Goal: Task Accomplishment & Management: Use online tool/utility

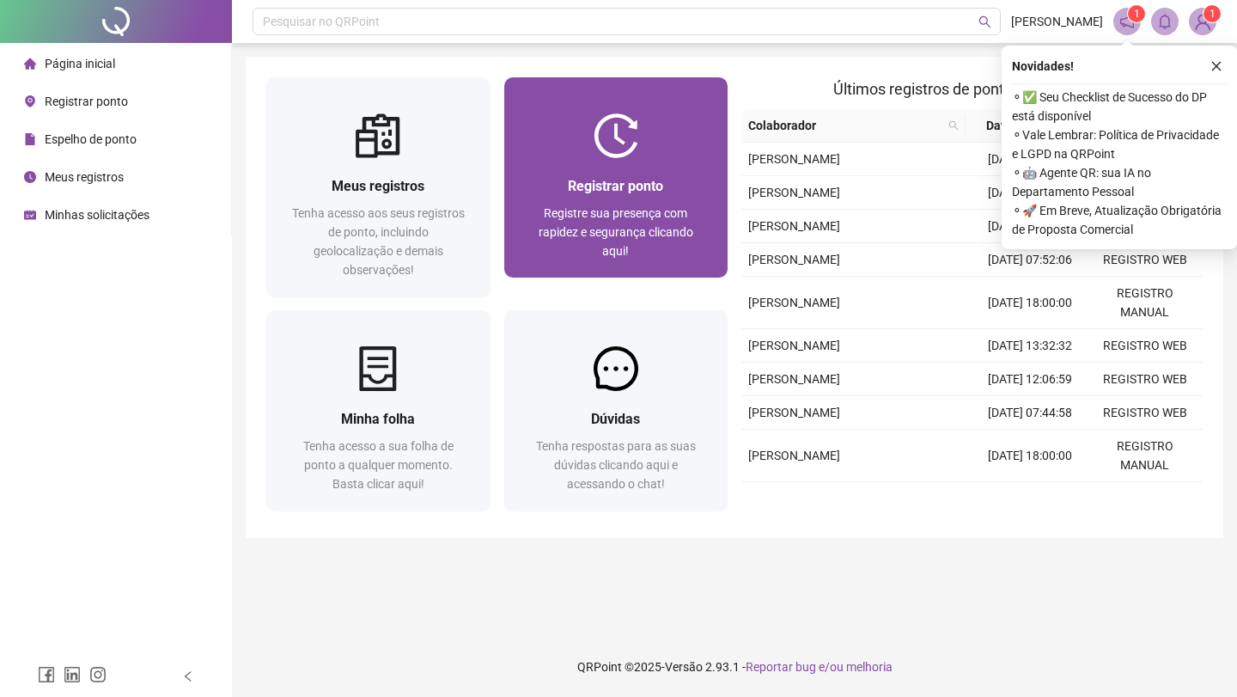
click at [608, 173] on div "Registrar ponto Registre sua presença com rapidez e segurança clicando aqui!" at bounding box center [616, 217] width 224 height 119
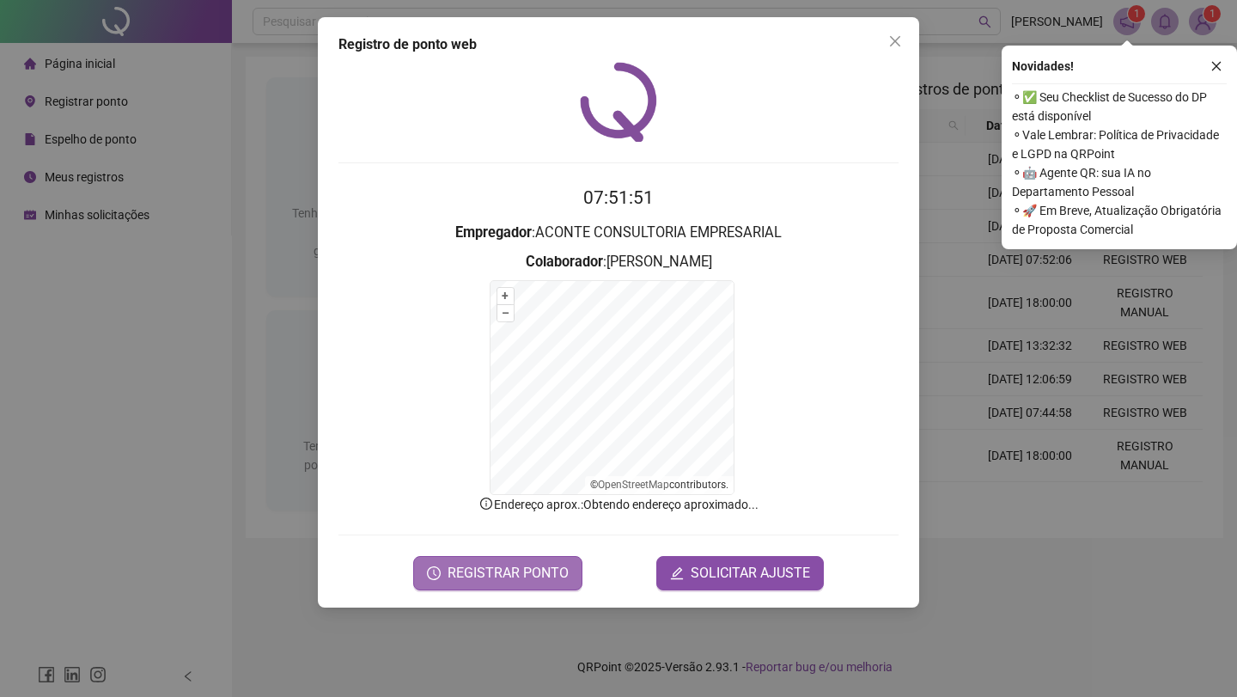
click at [503, 575] on span "REGISTRAR PONTO" at bounding box center [507, 573] width 121 height 21
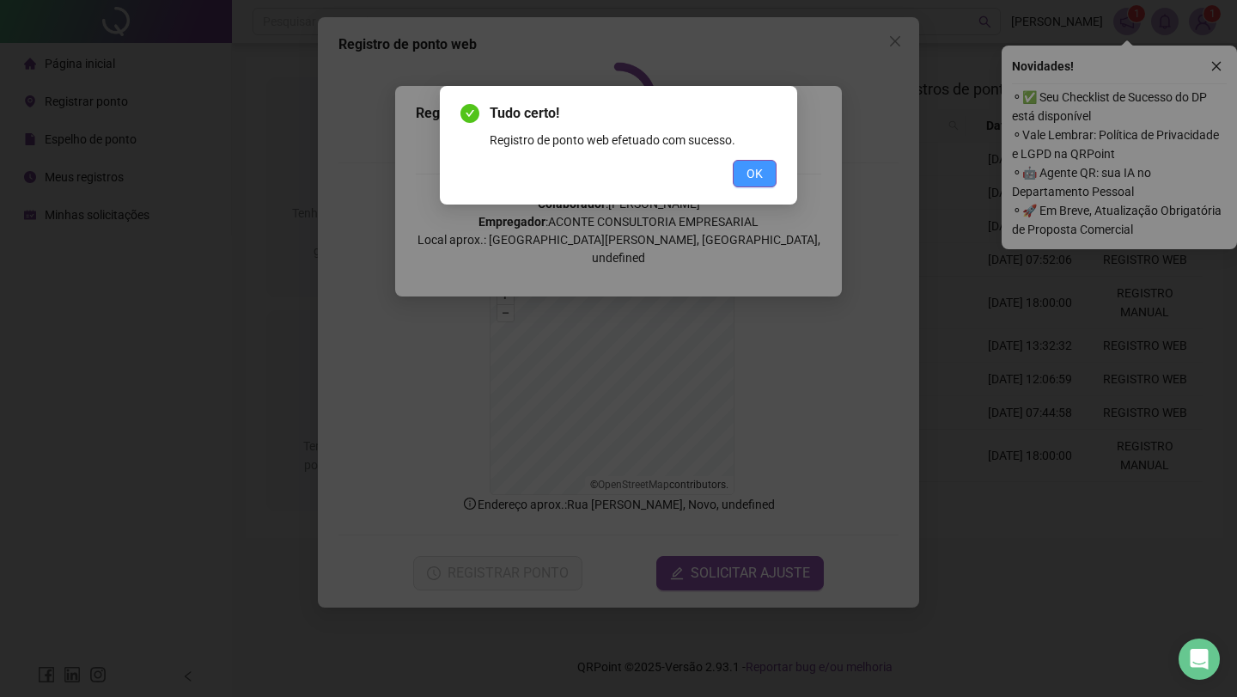
click at [752, 178] on span "OK" at bounding box center [754, 173] width 16 height 19
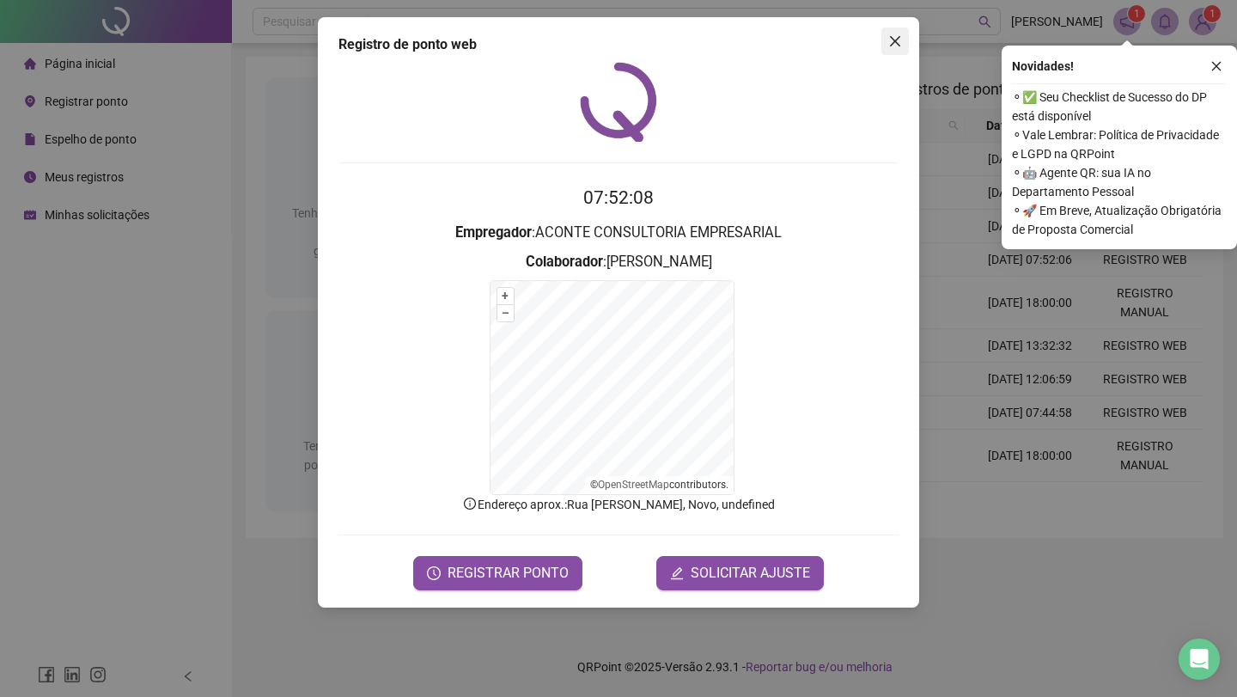
click at [895, 33] on button "Close" at bounding box center [894, 40] width 27 height 27
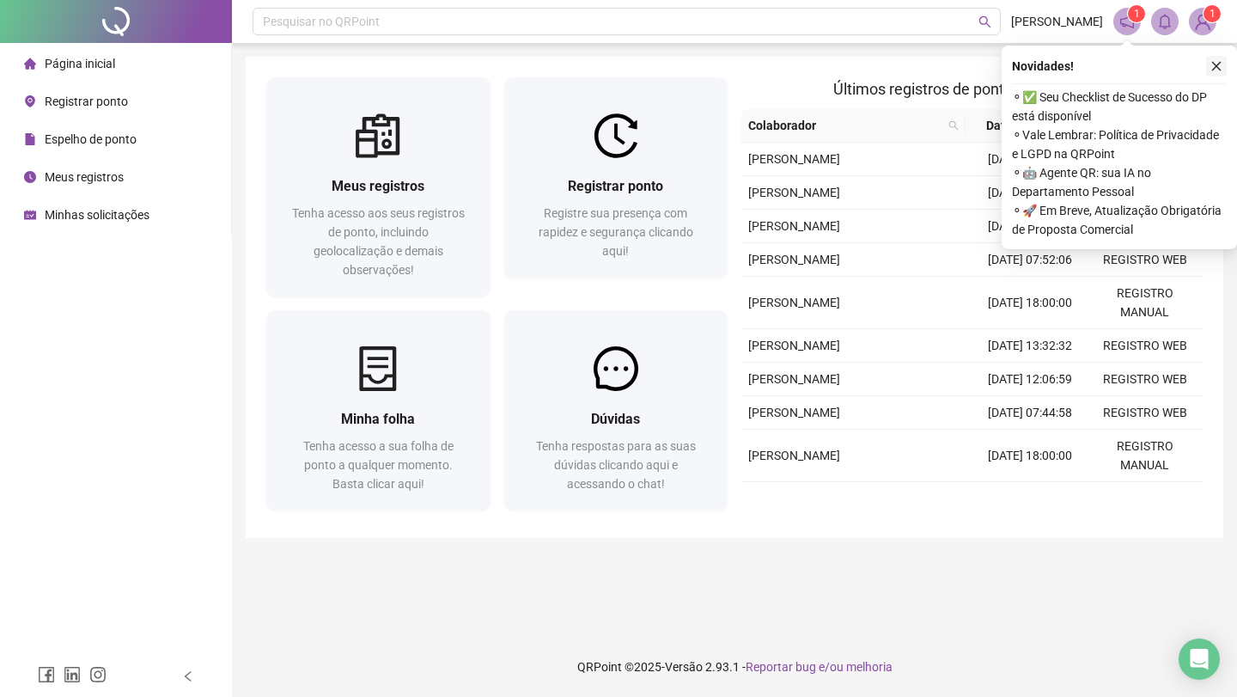
click at [1209, 60] on button "button" at bounding box center [1216, 66] width 21 height 21
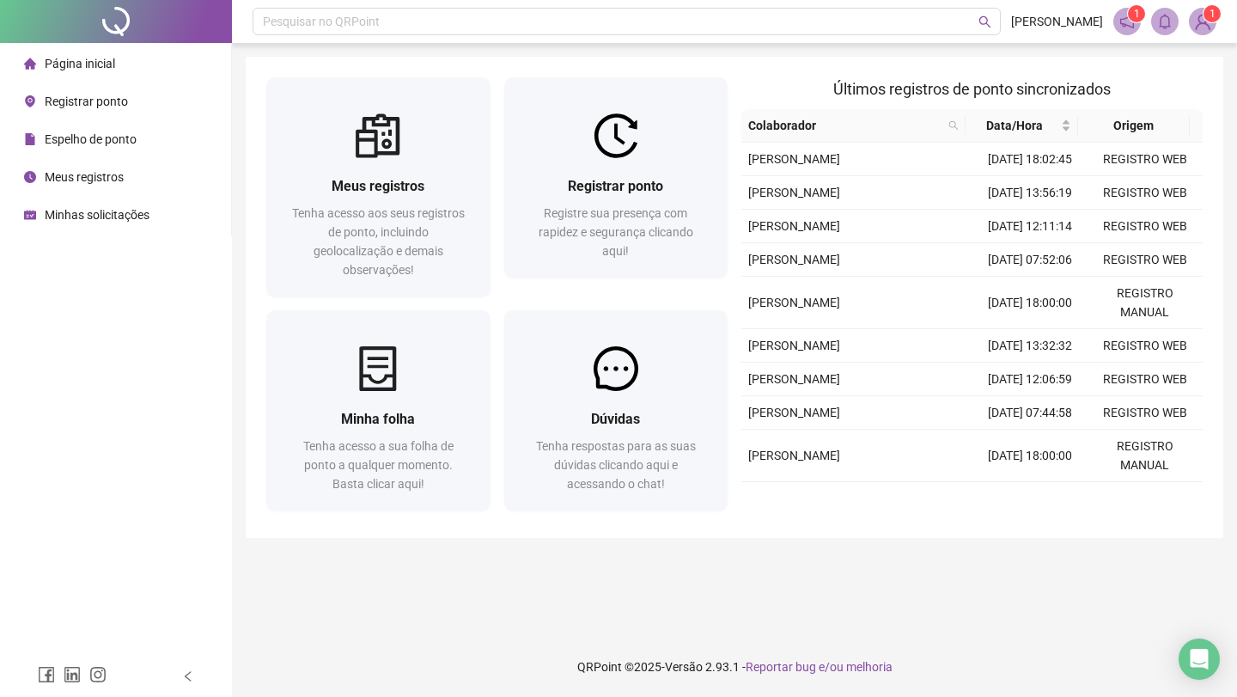
click at [1196, 29] on img at bounding box center [1203, 22] width 26 height 26
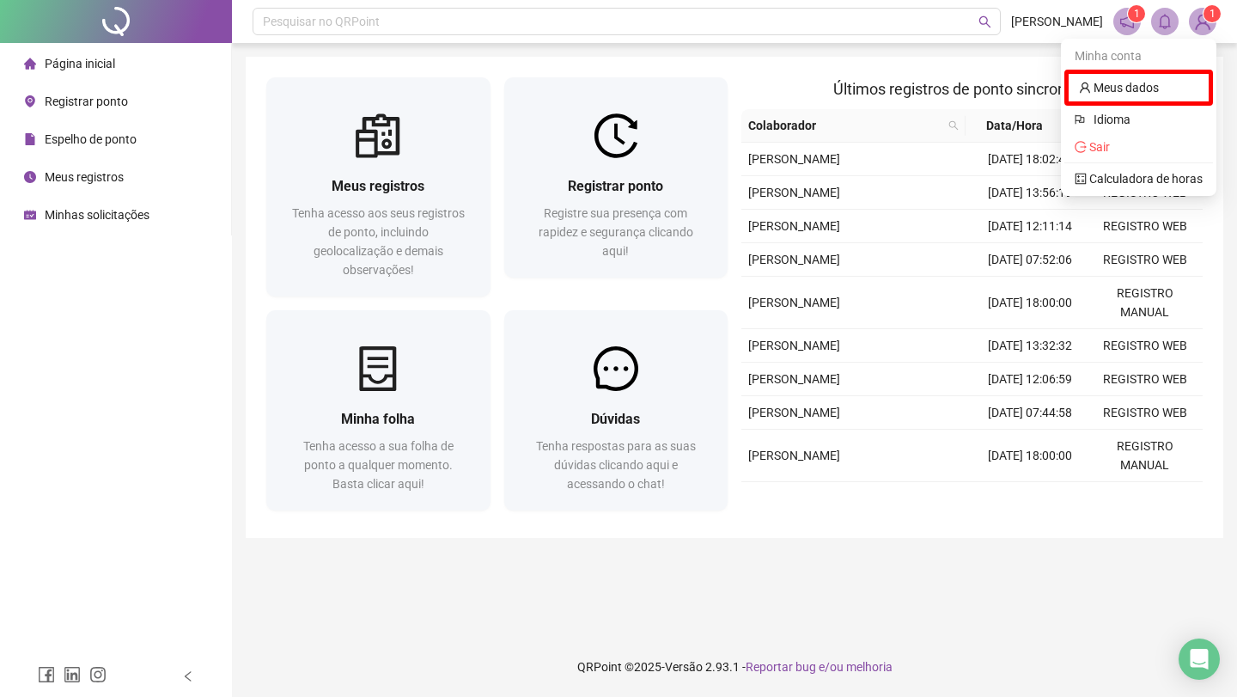
click at [1141, 162] on div at bounding box center [1138, 162] width 149 height 1
click at [1140, 148] on span "Sair" at bounding box center [1138, 146] width 128 height 19
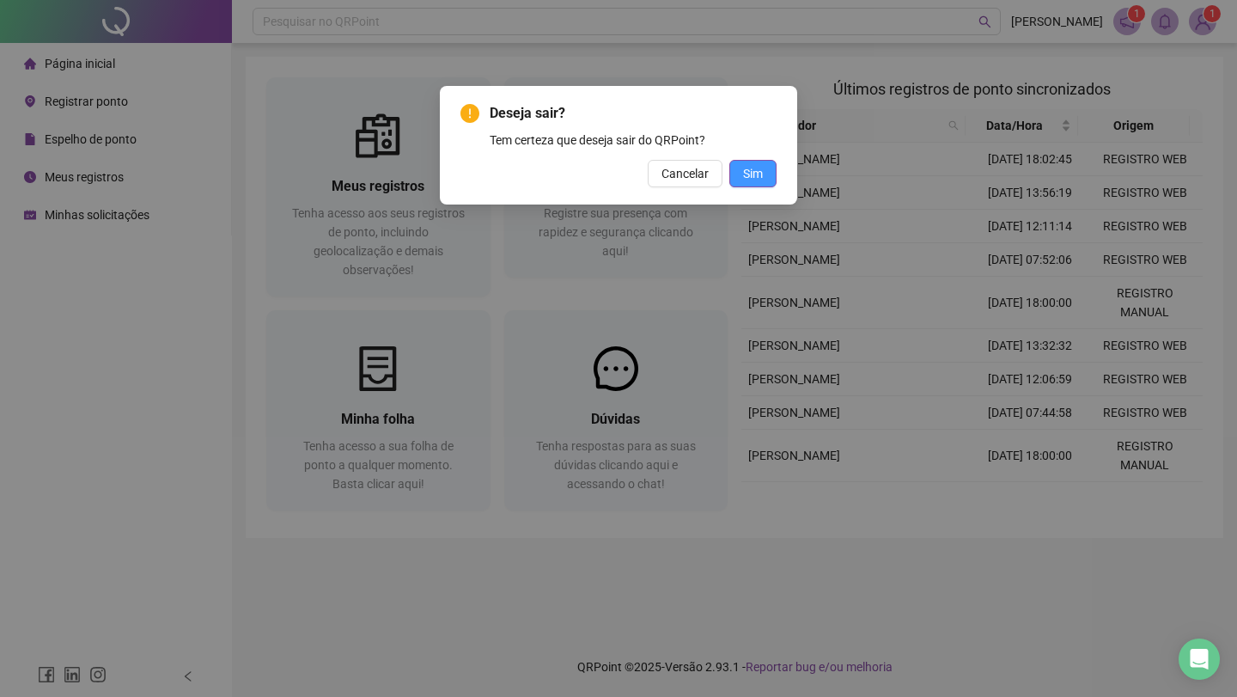
click at [742, 170] on button "Sim" at bounding box center [752, 173] width 47 height 27
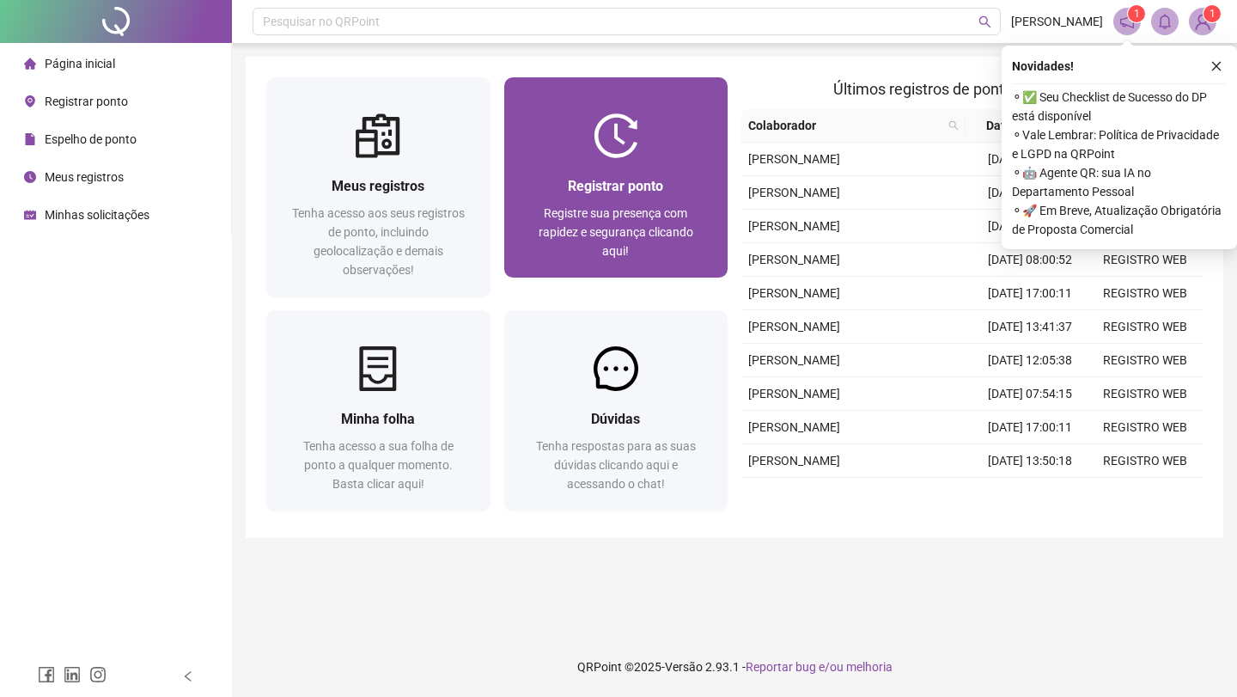
click at [601, 183] on span "Registrar ponto" at bounding box center [615, 186] width 95 height 16
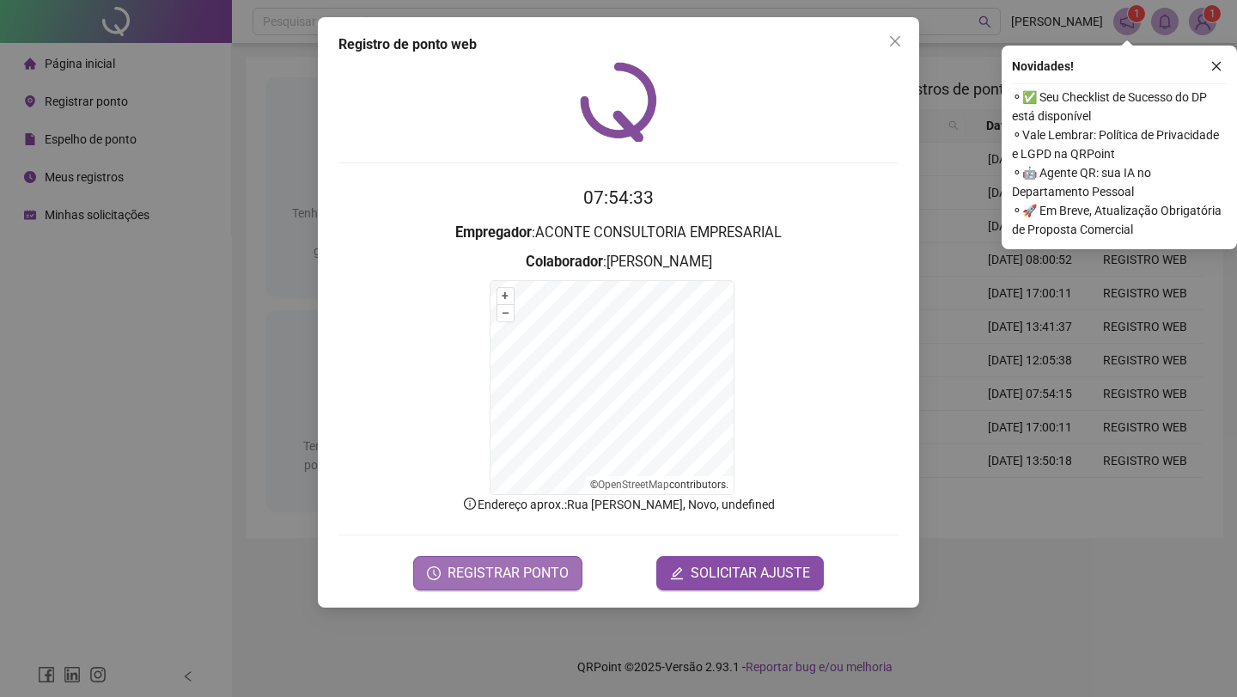
click at [449, 569] on button "REGISTRAR PONTO" at bounding box center [497, 573] width 169 height 34
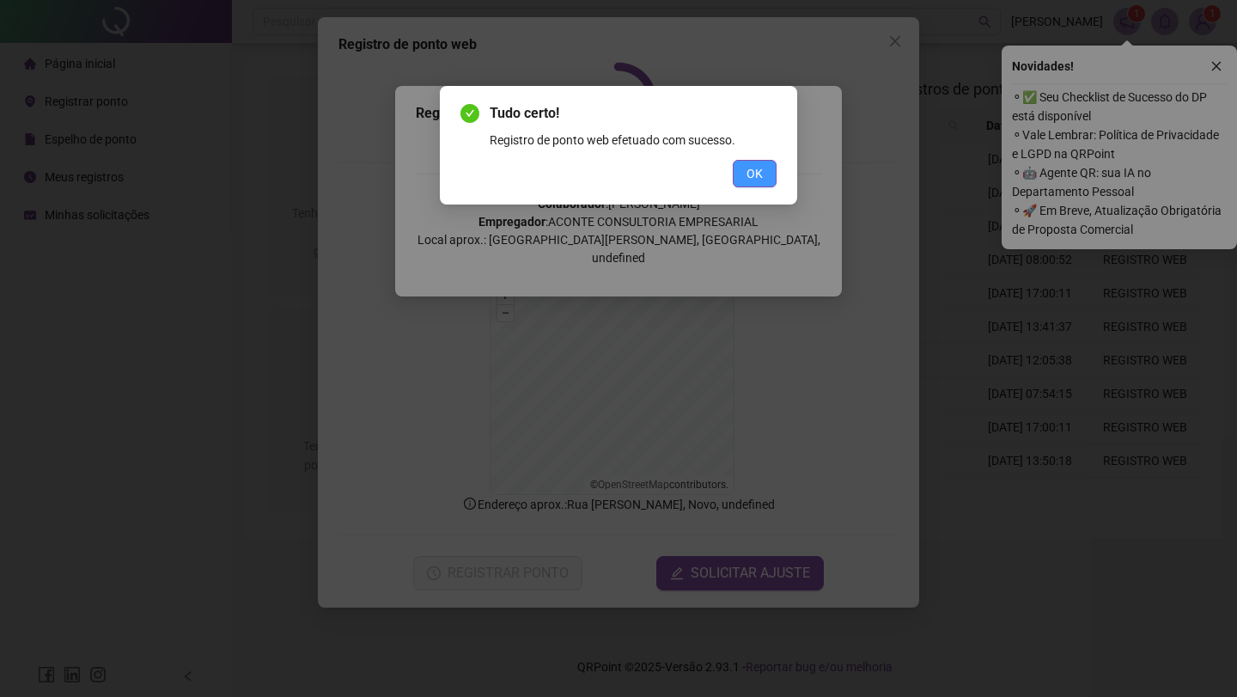
click at [770, 179] on button "OK" at bounding box center [755, 173] width 44 height 27
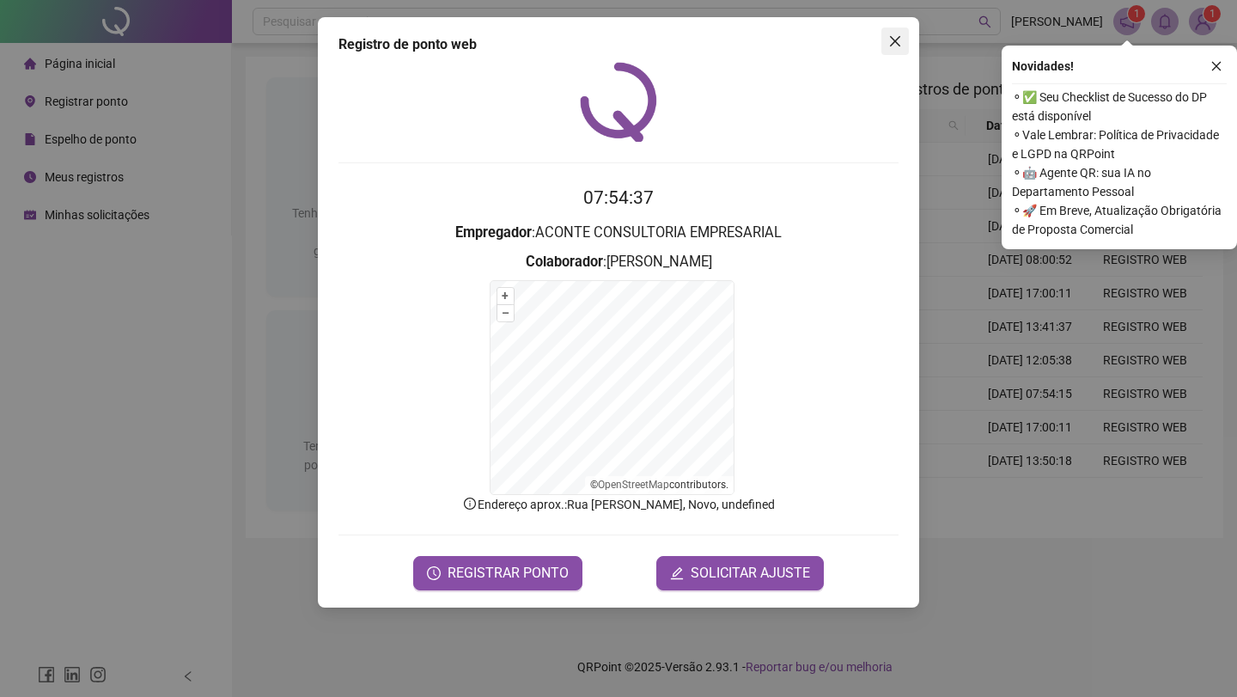
click at [899, 39] on icon "close" at bounding box center [895, 41] width 14 height 14
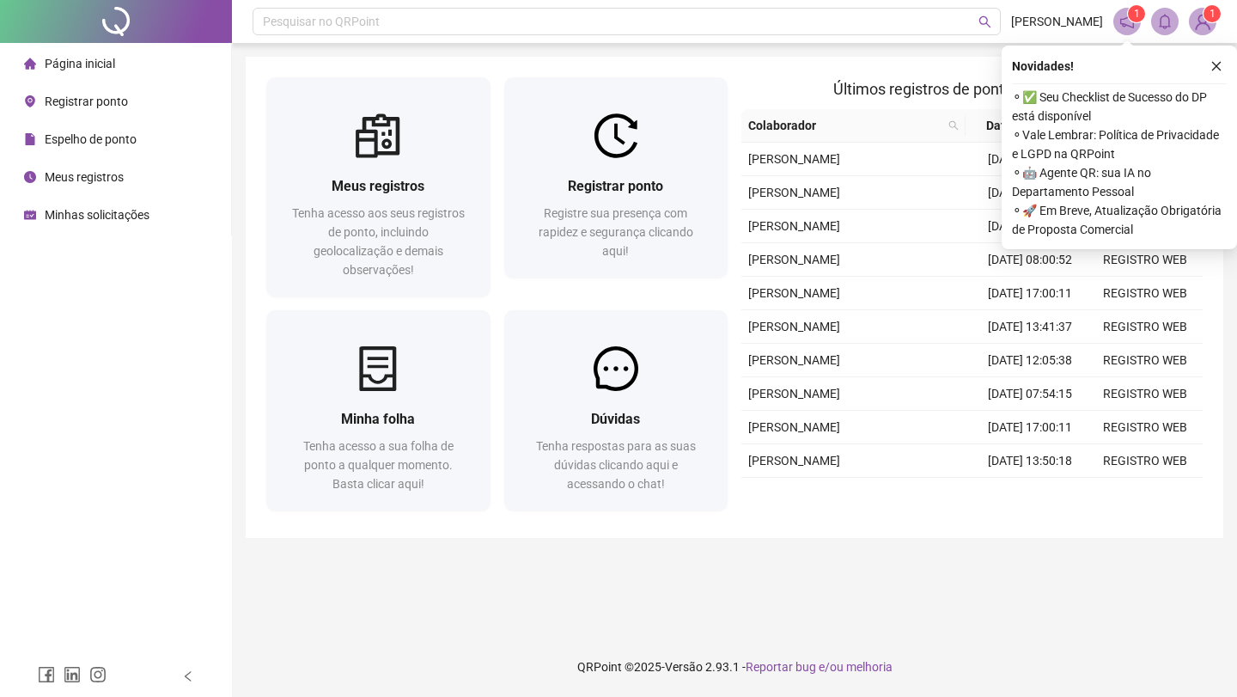
click at [1204, 35] on header "Pesquisar no QRPoint GIOVANNA NASCIMENTO 1 1" at bounding box center [734, 21] width 1005 height 43
click at [1197, 25] on img at bounding box center [1203, 22] width 26 height 26
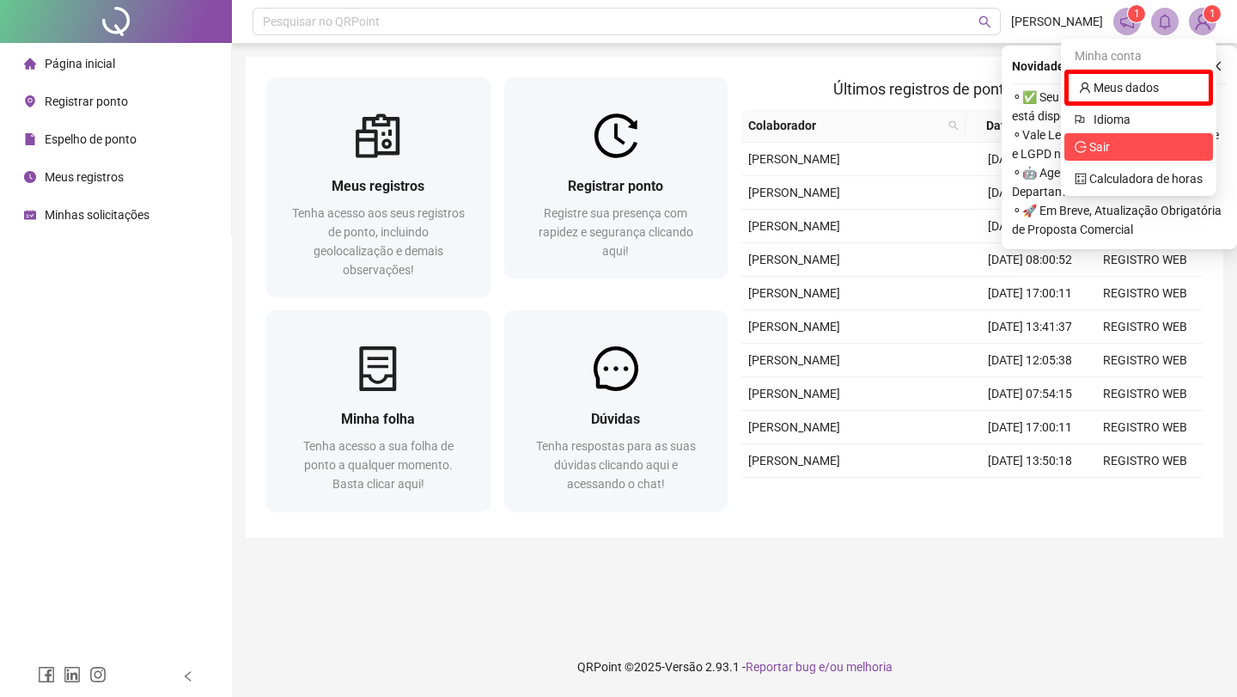
click at [1111, 137] on span "Sair" at bounding box center [1138, 146] width 128 height 19
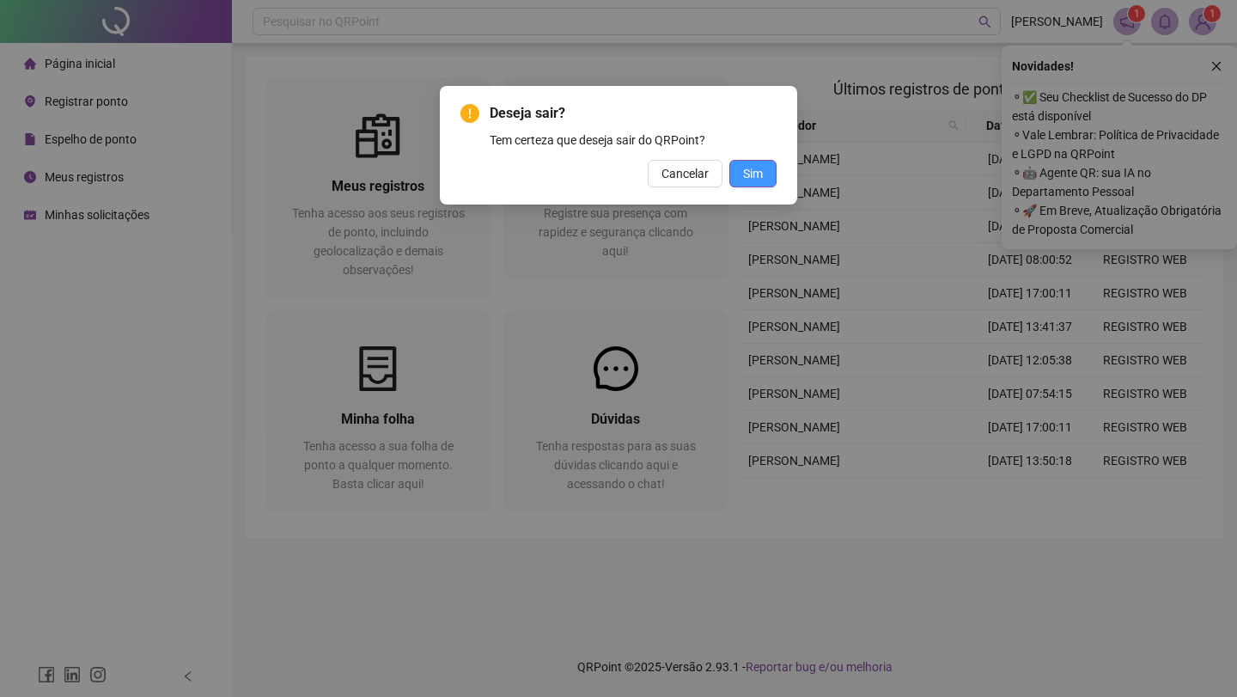
click at [735, 168] on button "Sim" at bounding box center [752, 173] width 47 height 27
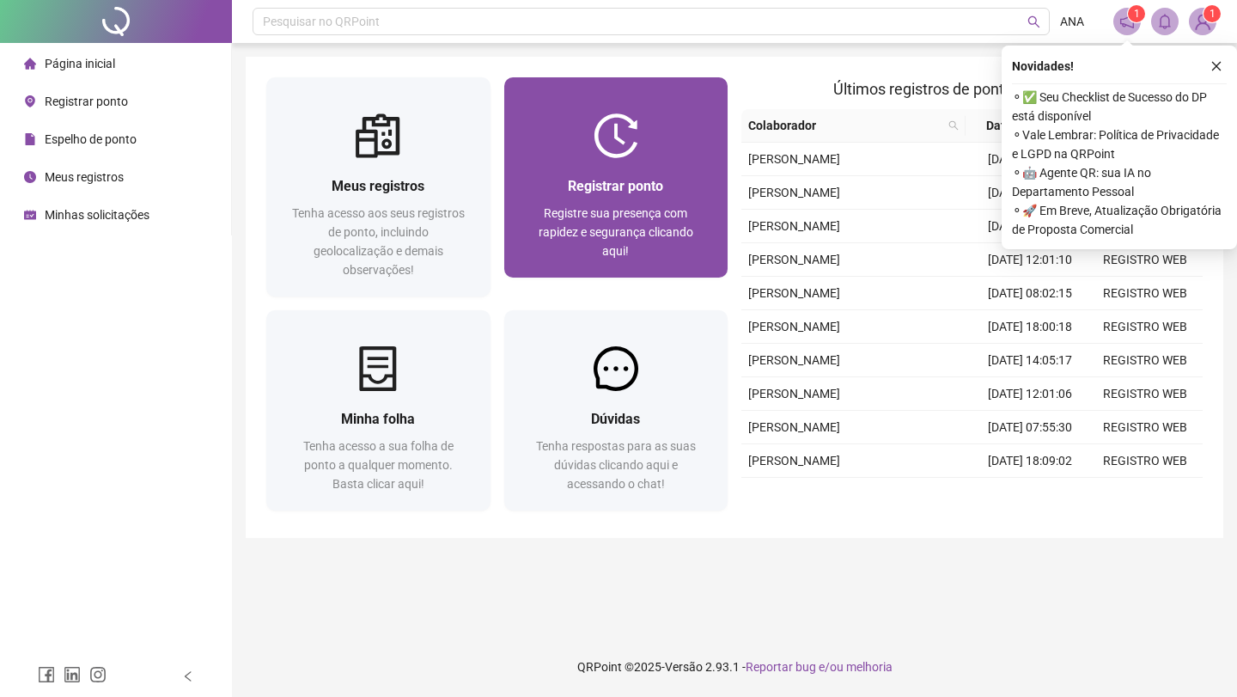
click at [612, 174] on div "Registrar ponto Registre sua presença com rapidez e segurança clicando aqui!" at bounding box center [616, 217] width 224 height 119
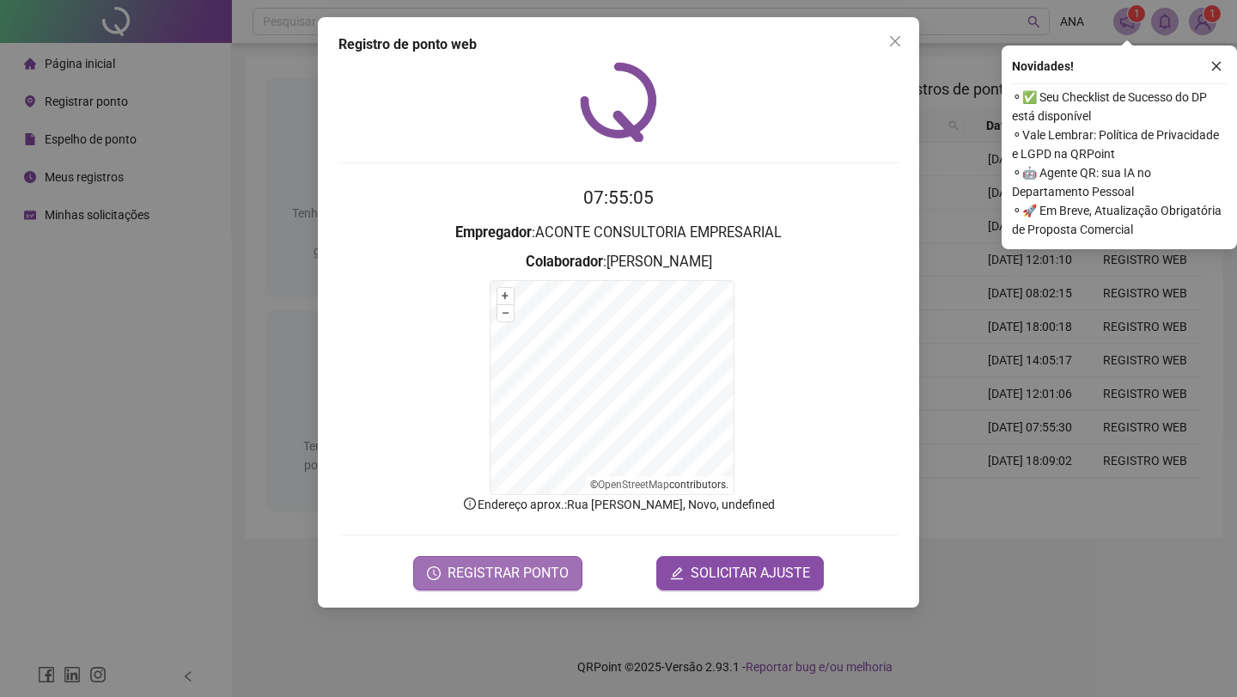
click at [515, 561] on button "REGISTRAR PONTO" at bounding box center [497, 573] width 169 height 34
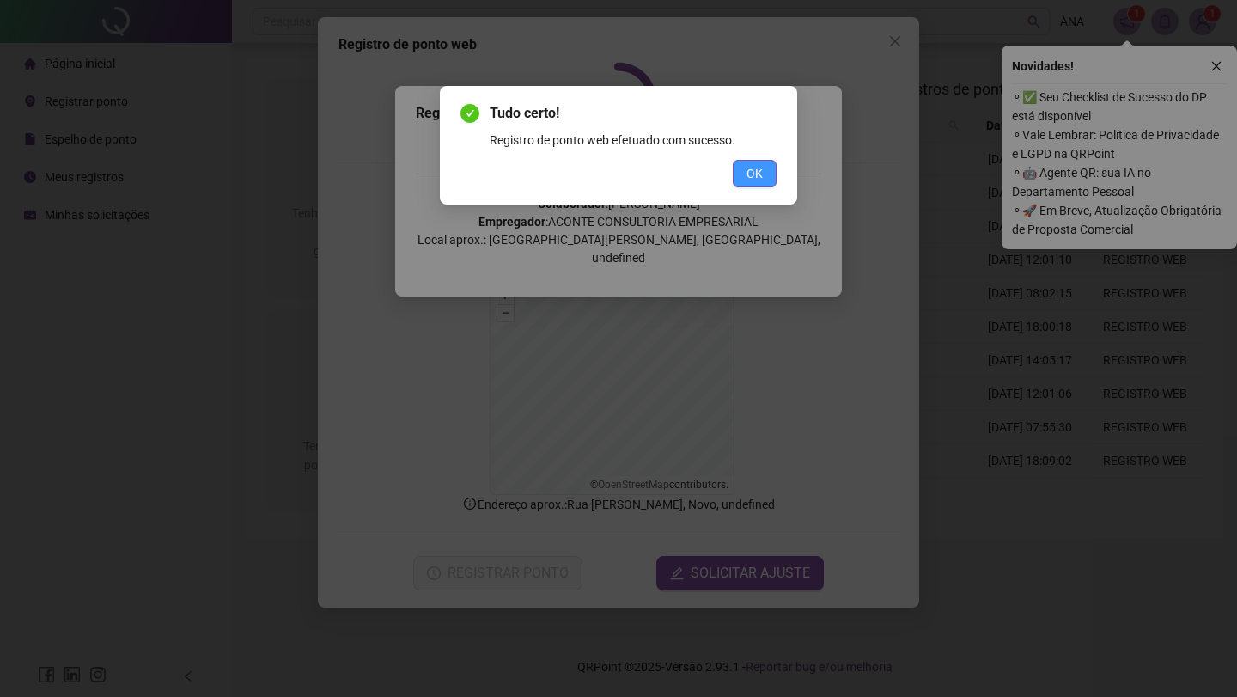
click at [758, 180] on span "OK" at bounding box center [754, 173] width 16 height 19
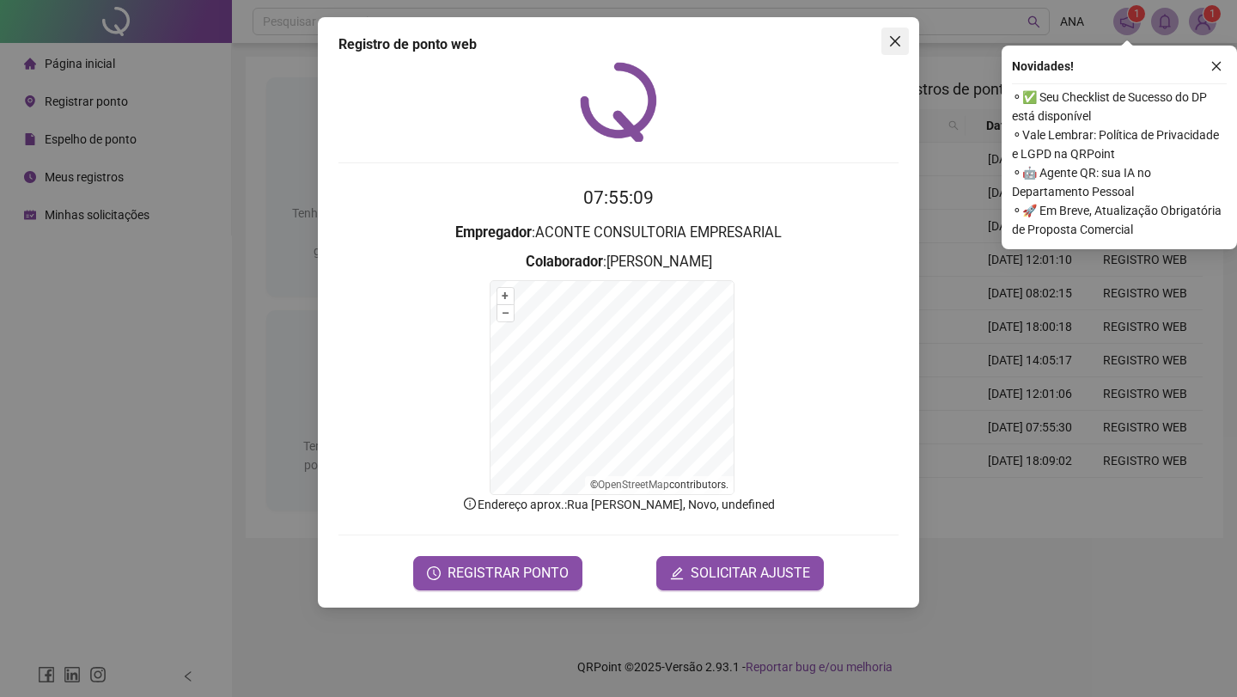
click at [888, 40] on icon "close" at bounding box center [895, 41] width 14 height 14
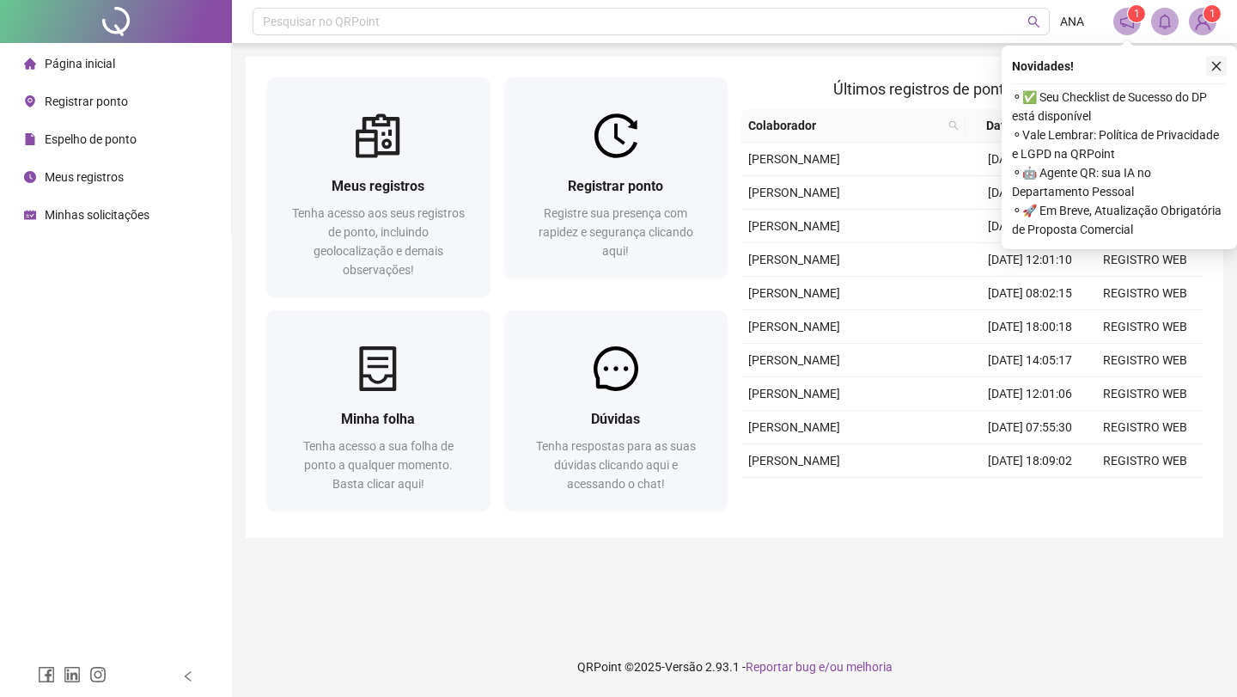
click at [1212, 63] on icon "close" at bounding box center [1216, 66] width 12 height 12
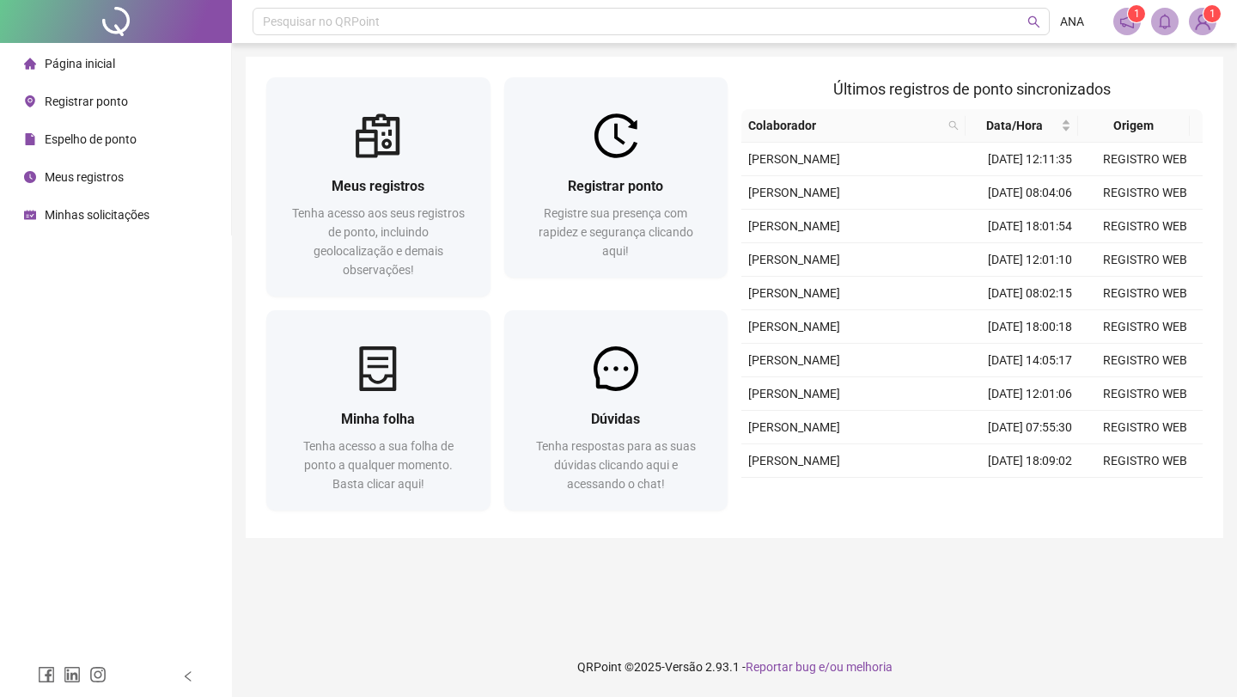
click at [1196, 27] on img at bounding box center [1203, 22] width 26 height 26
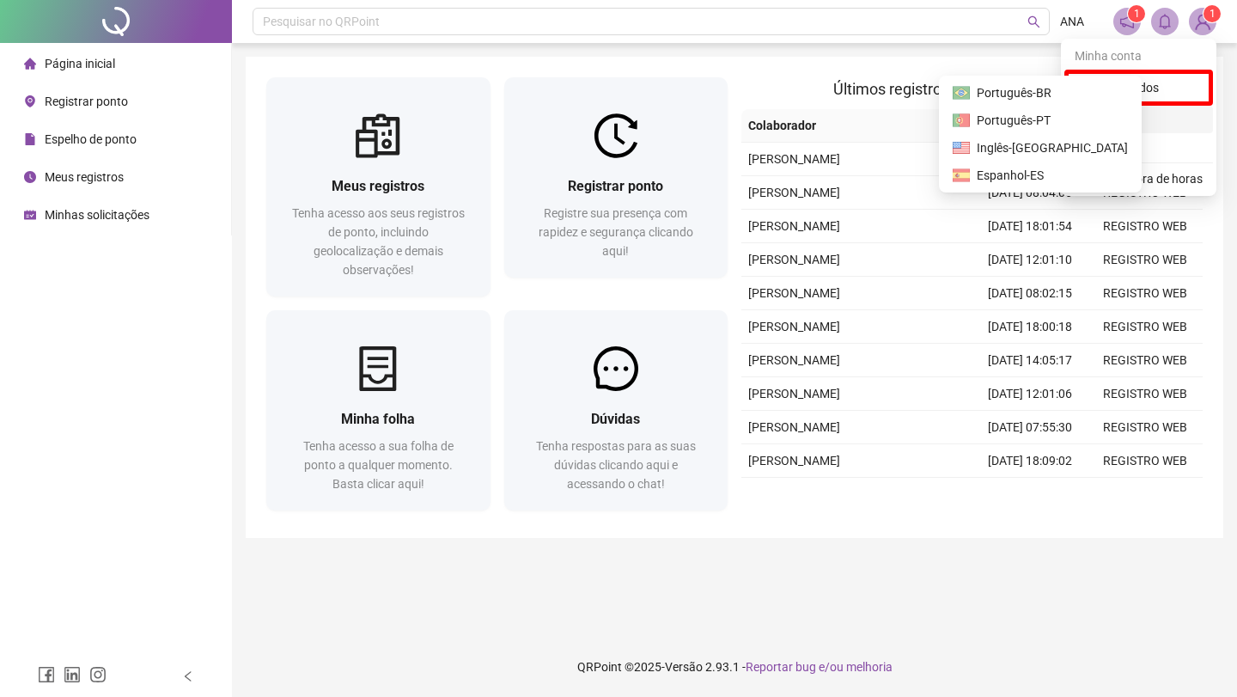
click at [1120, 131] on div "Idioma" at bounding box center [1138, 119] width 149 height 27
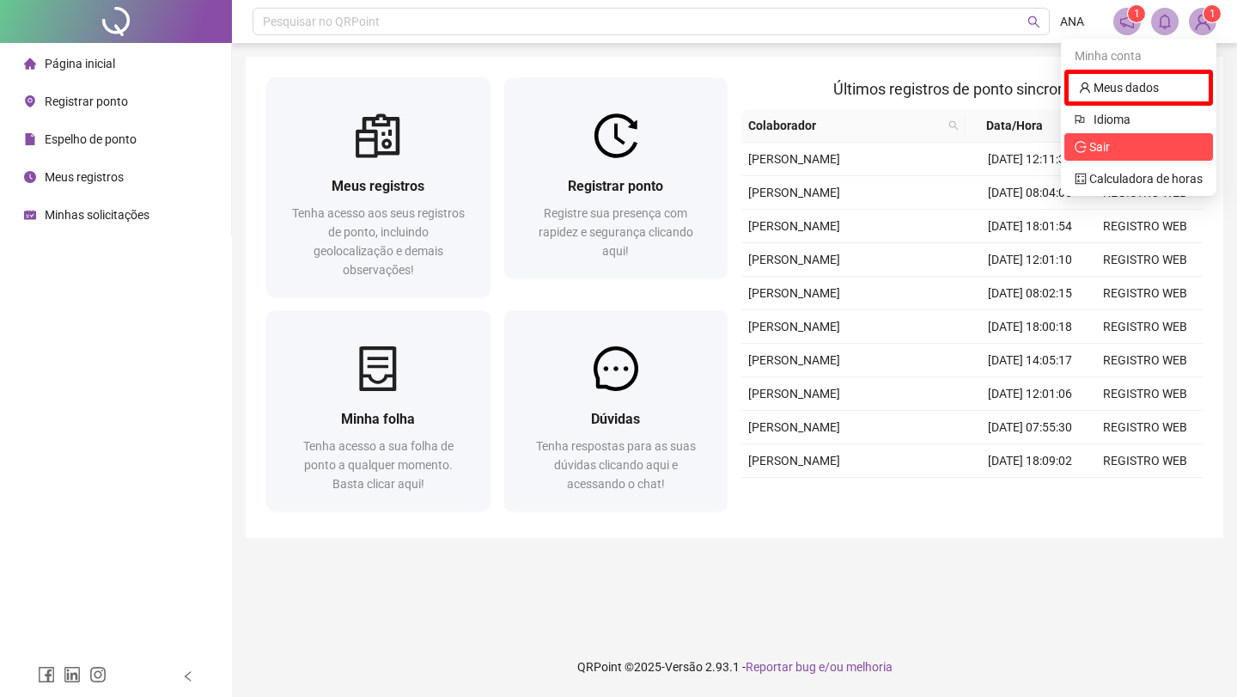
click at [1107, 145] on span "Sair" at bounding box center [1099, 147] width 21 height 14
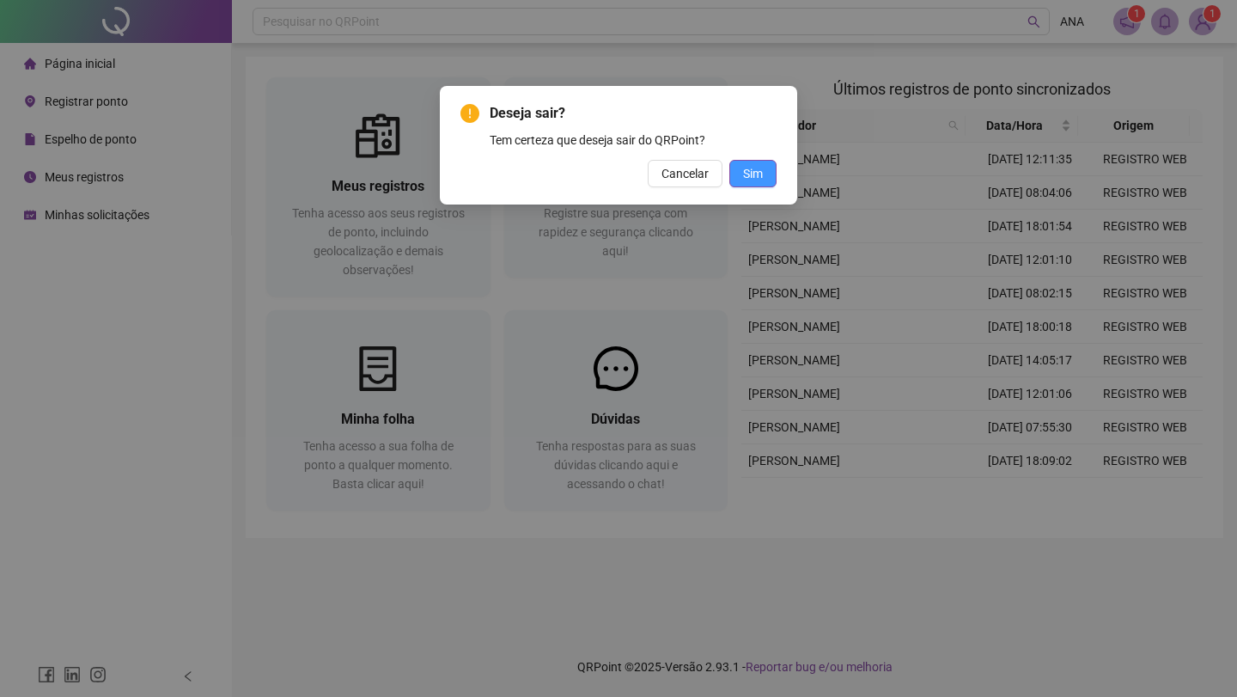
click at [753, 177] on span "Sim" at bounding box center [753, 173] width 20 height 19
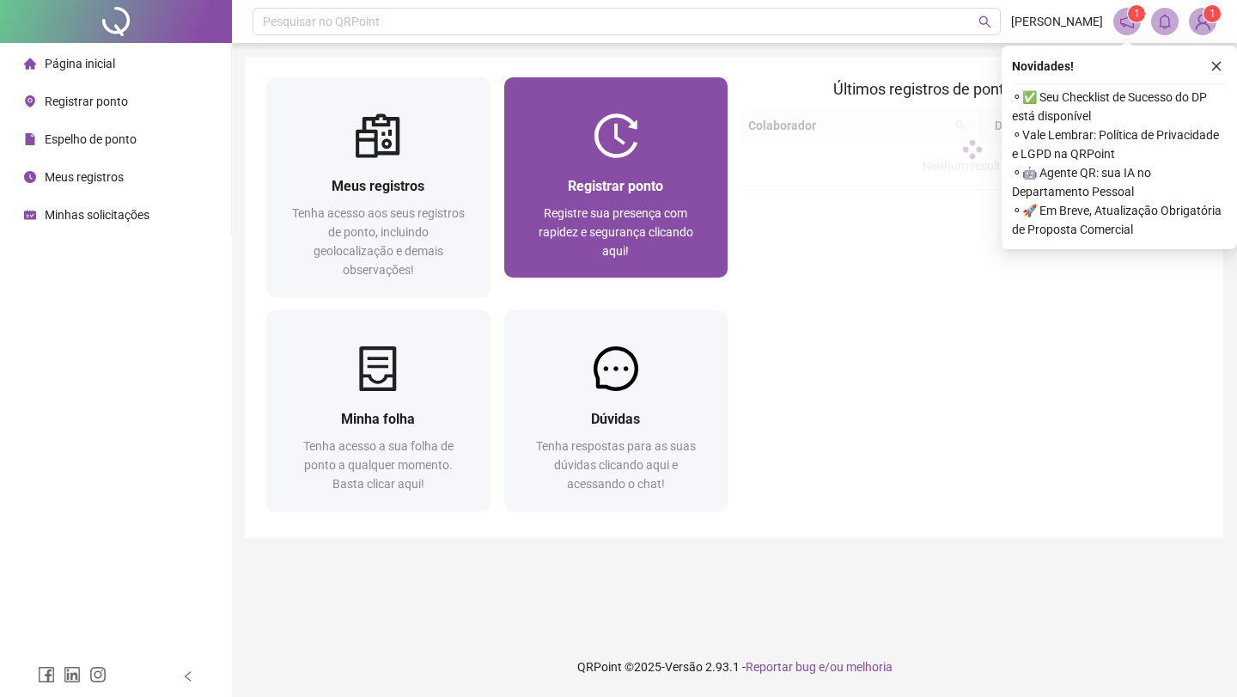
click at [587, 156] on div at bounding box center [616, 135] width 224 height 45
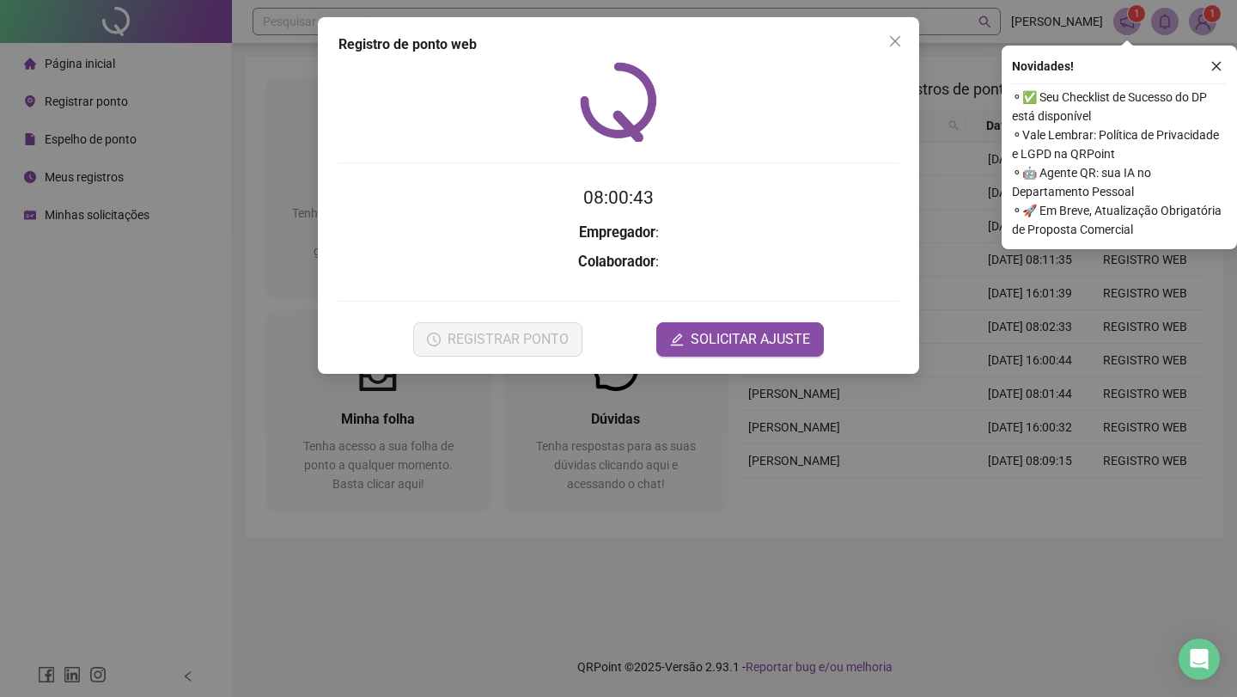
click at [902, 15] on div "Registro de ponto web 08:00:43 Empregador : Colaborador : REGISTRAR PONTO SOLIC…" at bounding box center [618, 348] width 1237 height 697
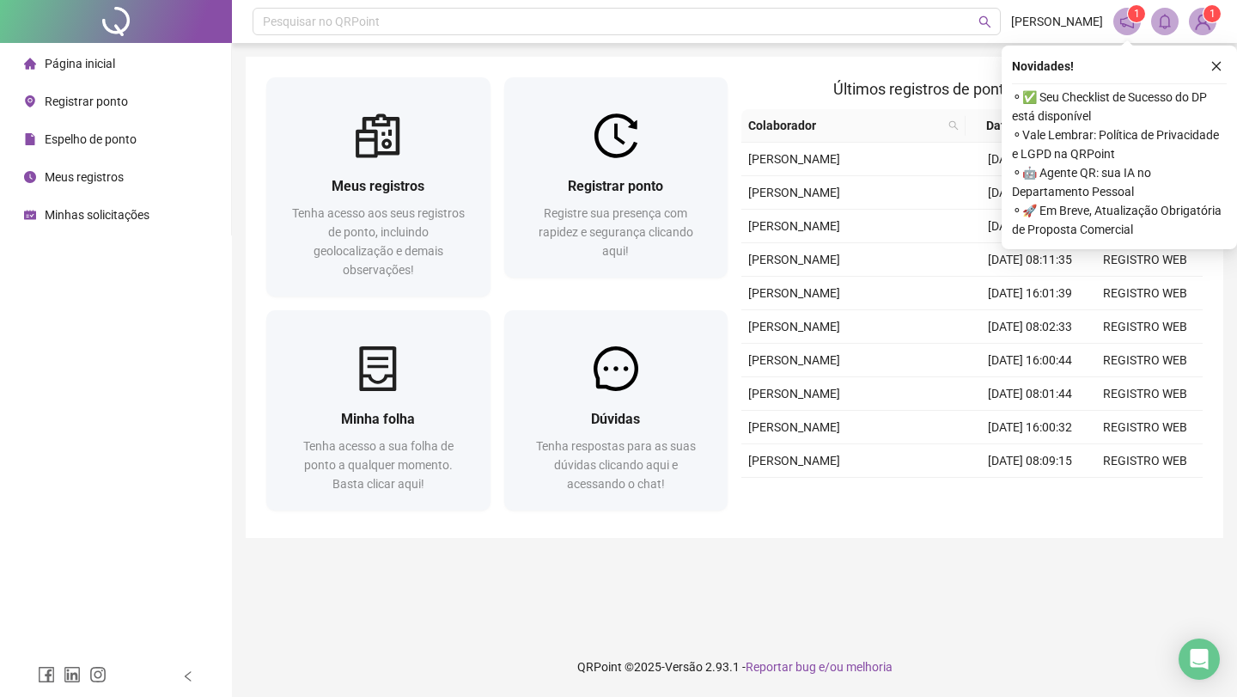
click at [899, 38] on header "Pesquisar no QRPoint EMILY 1 1" at bounding box center [734, 21] width 1005 height 43
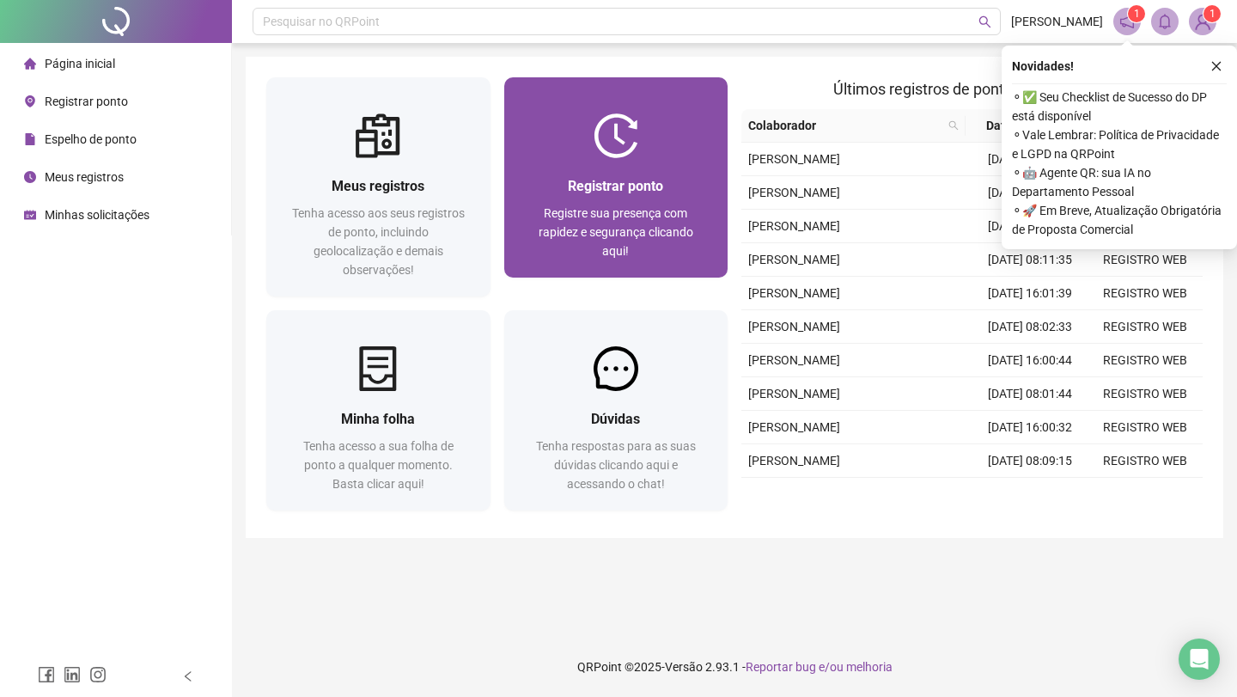
click at [687, 137] on div at bounding box center [616, 135] width 224 height 45
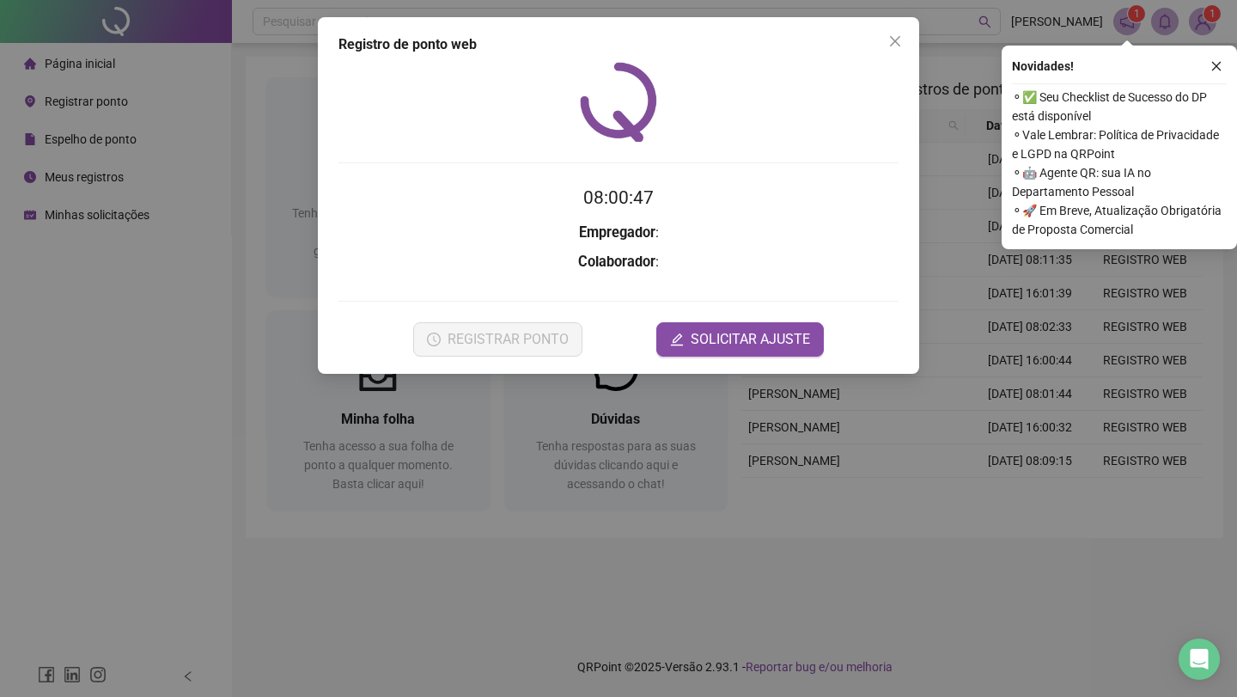
click at [744, 441] on div "Registro de ponto web 08:00:47 Empregador : Colaborador : REGISTRAR PONTO SOLIC…" at bounding box center [618, 348] width 1237 height 697
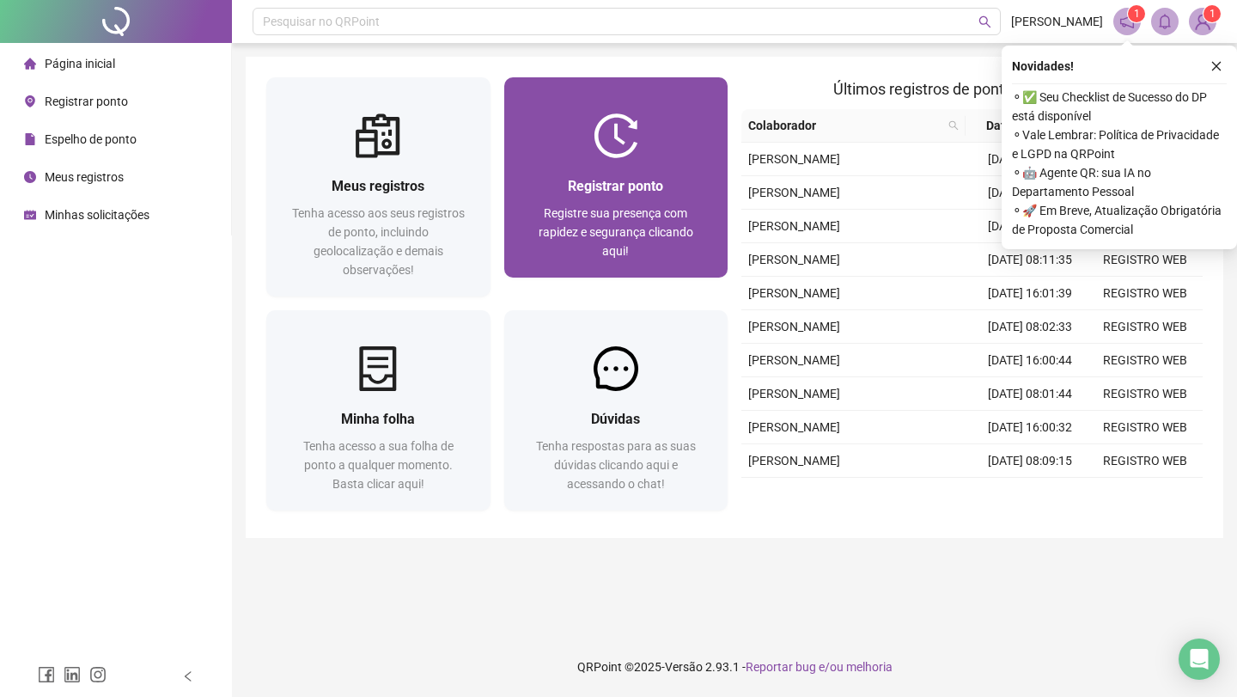
click at [569, 138] on div at bounding box center [616, 135] width 224 height 45
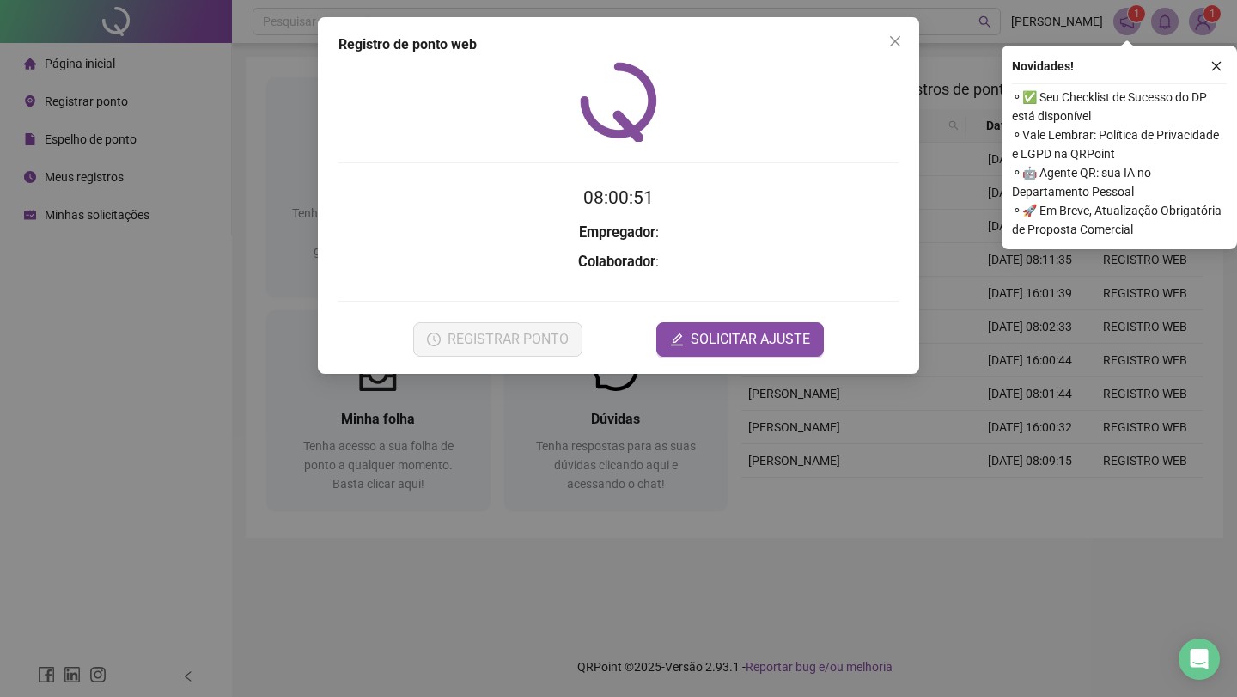
click at [346, 277] on form "08:00:51 Empregador : Colaborador : REGISTRAR PONTO SOLICITAR AJUSTE" at bounding box center [618, 270] width 560 height 172
click at [228, 180] on div "Registro de ponto web 08:00:51 Empregador : Colaborador : REGISTRAR PONTO SOLIC…" at bounding box center [618, 348] width 1237 height 697
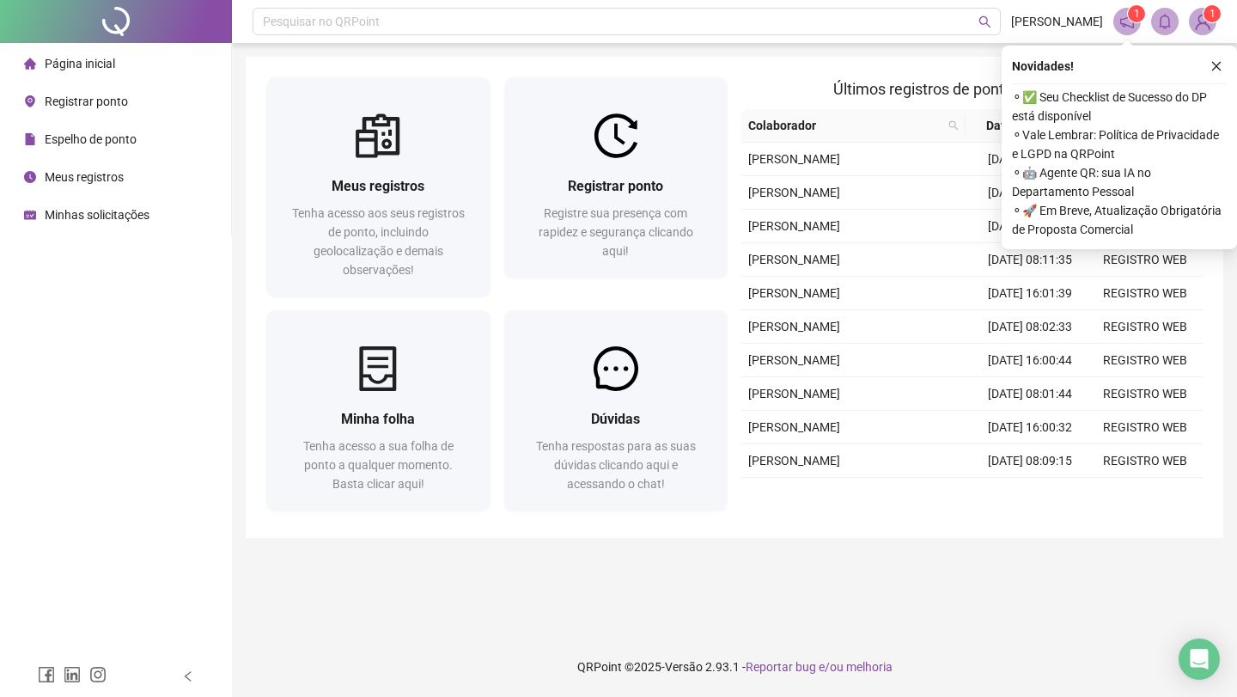
click at [228, 180] on ul "Página inicial Registrar ponto Espelho de ponto Meus registros Minhas solicitaç…" at bounding box center [116, 139] width 232 height 192
click at [1213, 69] on icon "close" at bounding box center [1216, 66] width 12 height 12
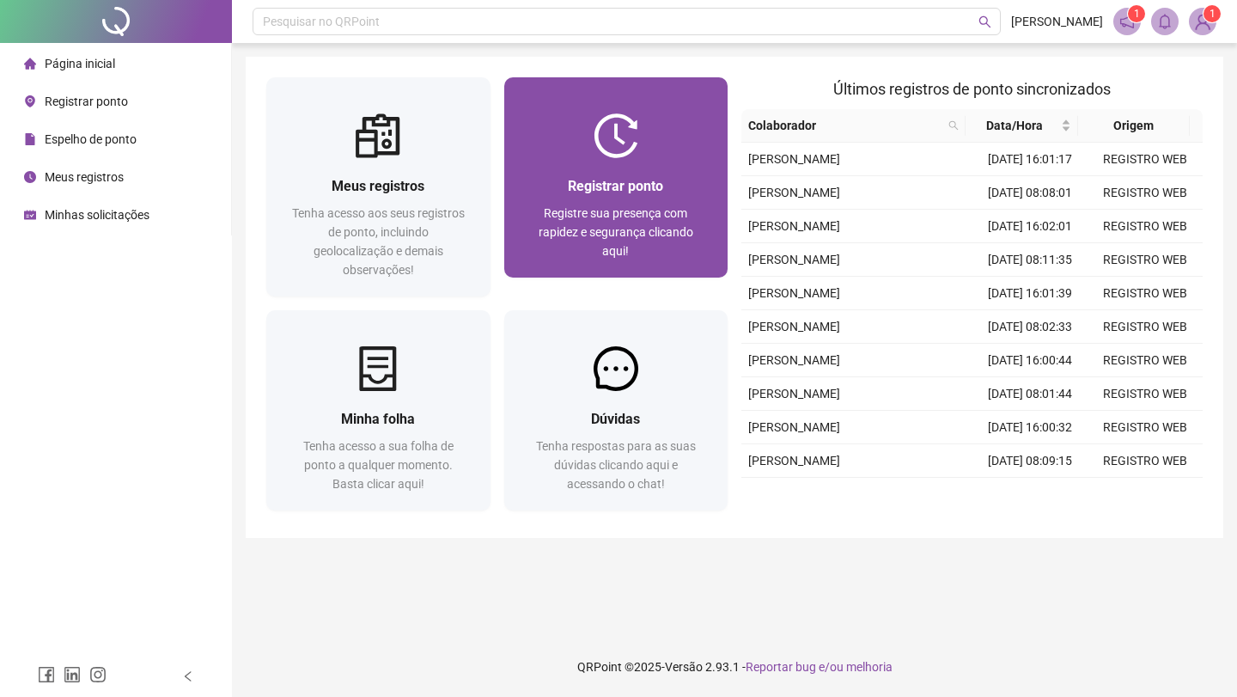
click at [702, 161] on div "Registrar ponto Registre sua presença com rapidez e segurança clicando aqui!" at bounding box center [616, 217] width 224 height 119
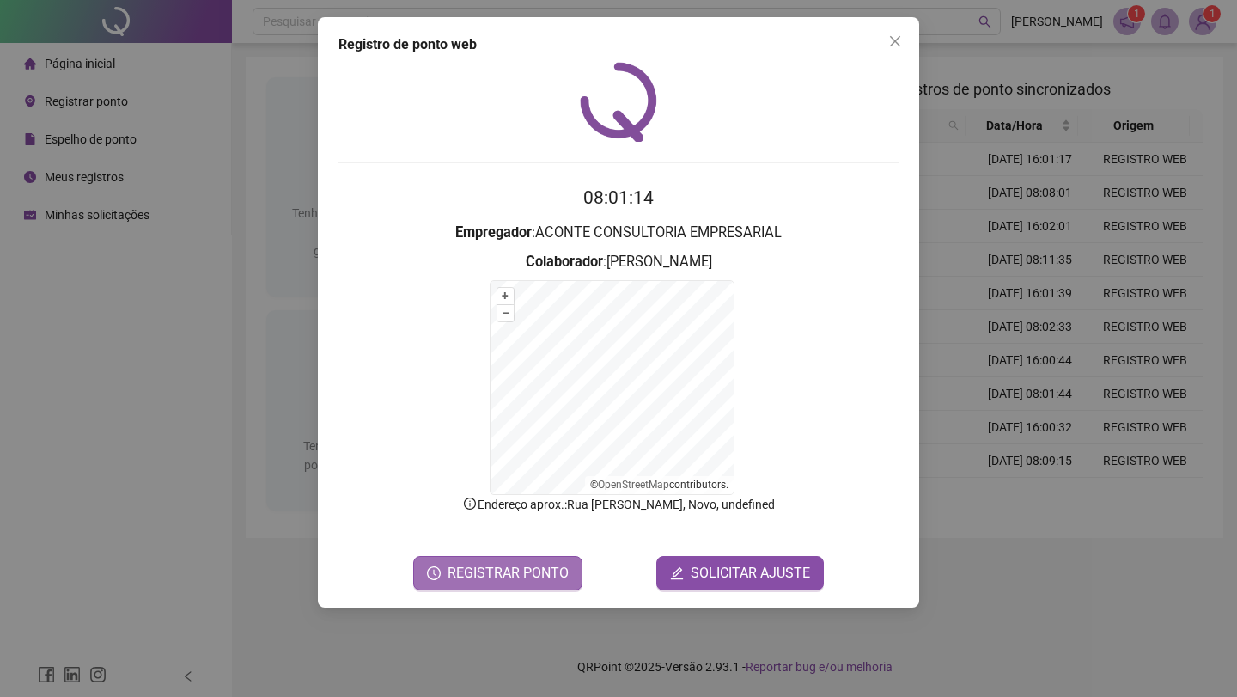
click at [567, 564] on button "REGISTRAR PONTO" at bounding box center [497, 573] width 169 height 34
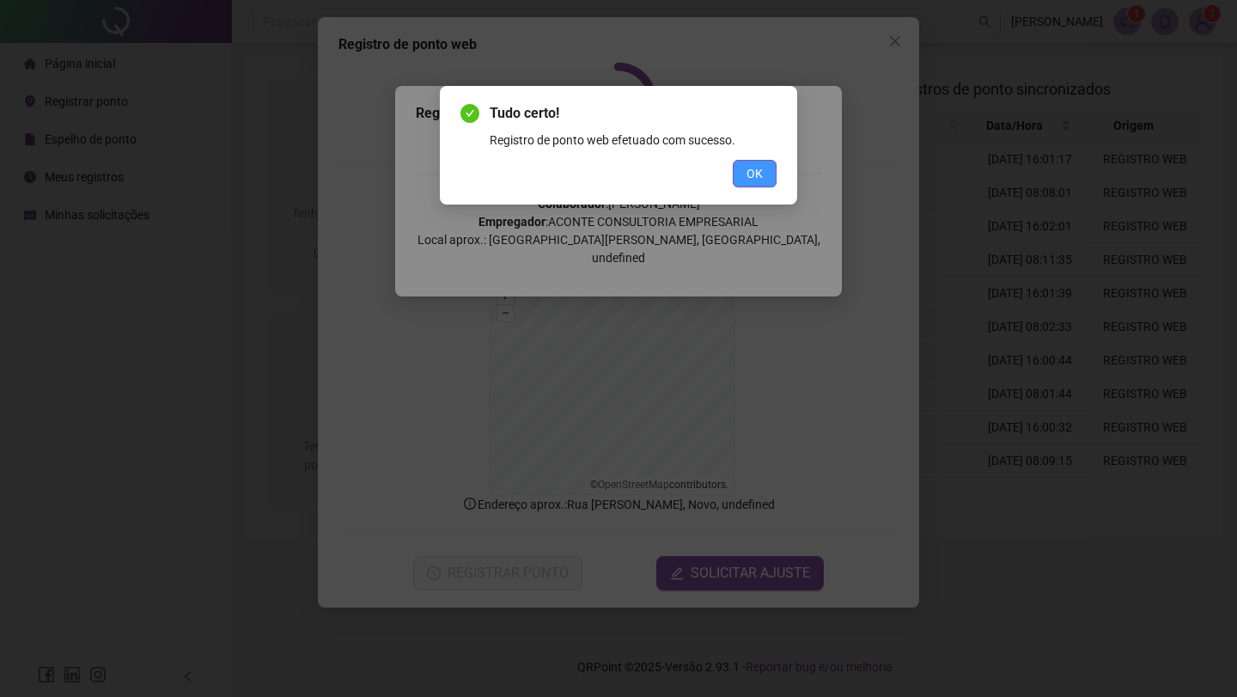
click at [760, 178] on span "OK" at bounding box center [754, 173] width 16 height 19
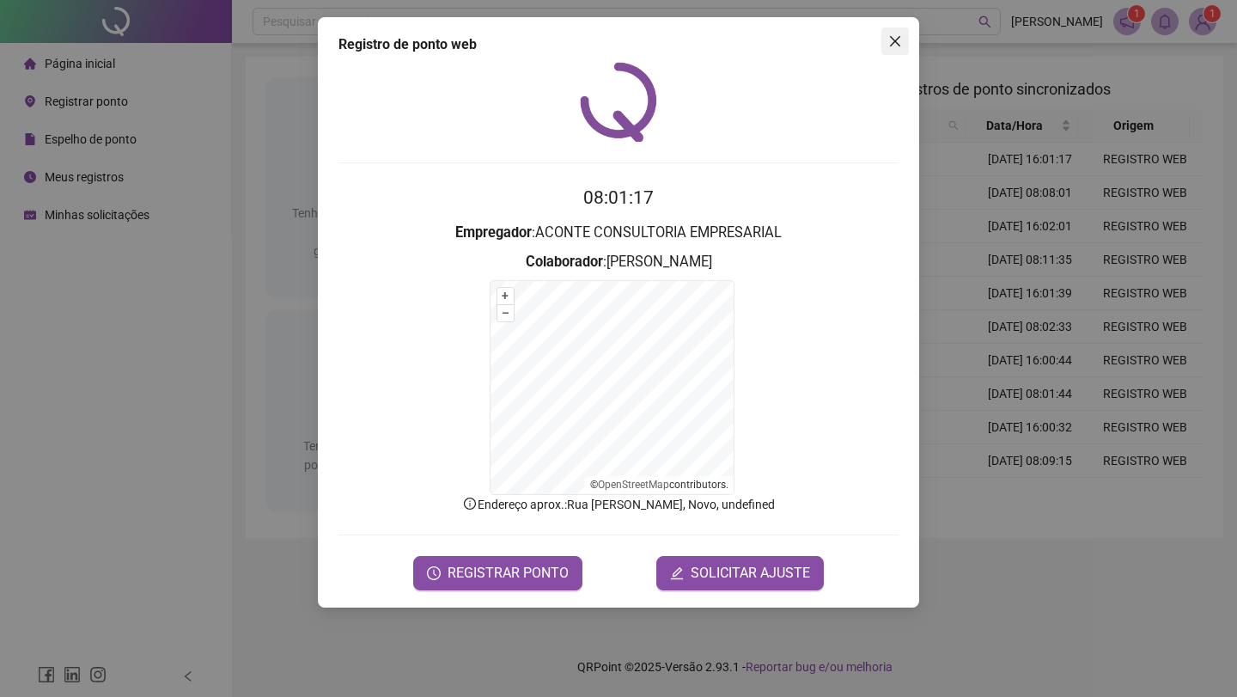
click at [897, 39] on icon "close" at bounding box center [895, 41] width 10 height 10
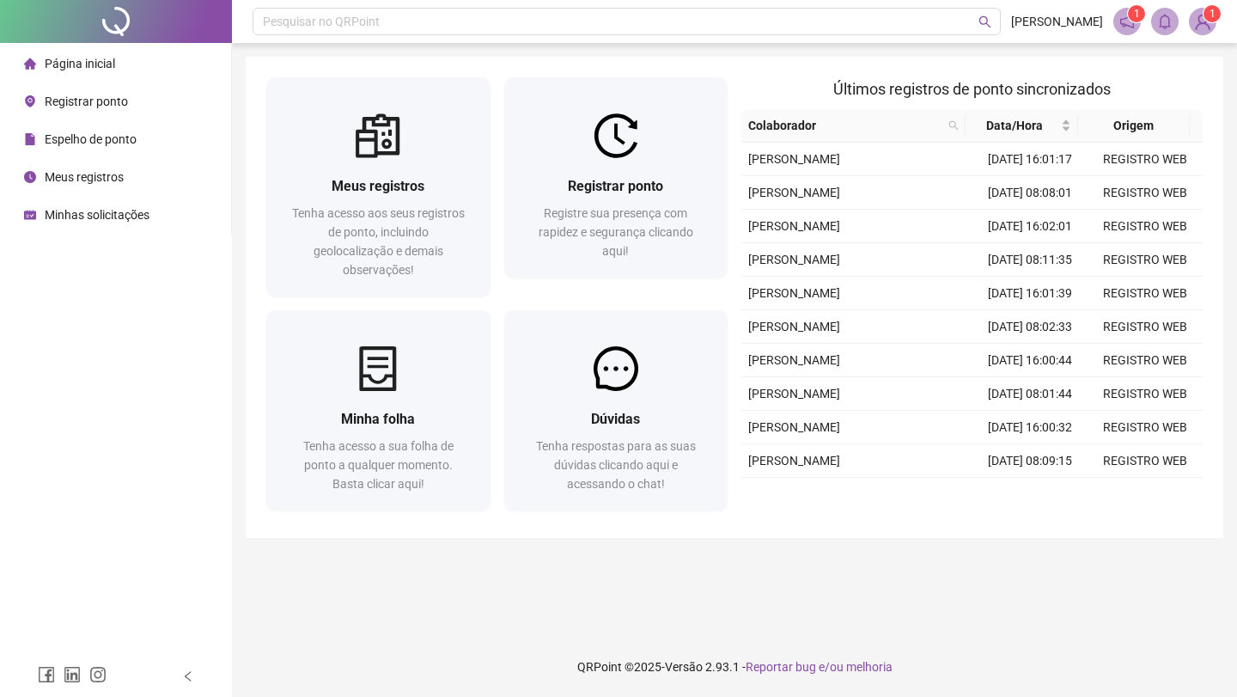
click at [1210, 15] on span "1" at bounding box center [1212, 14] width 6 height 12
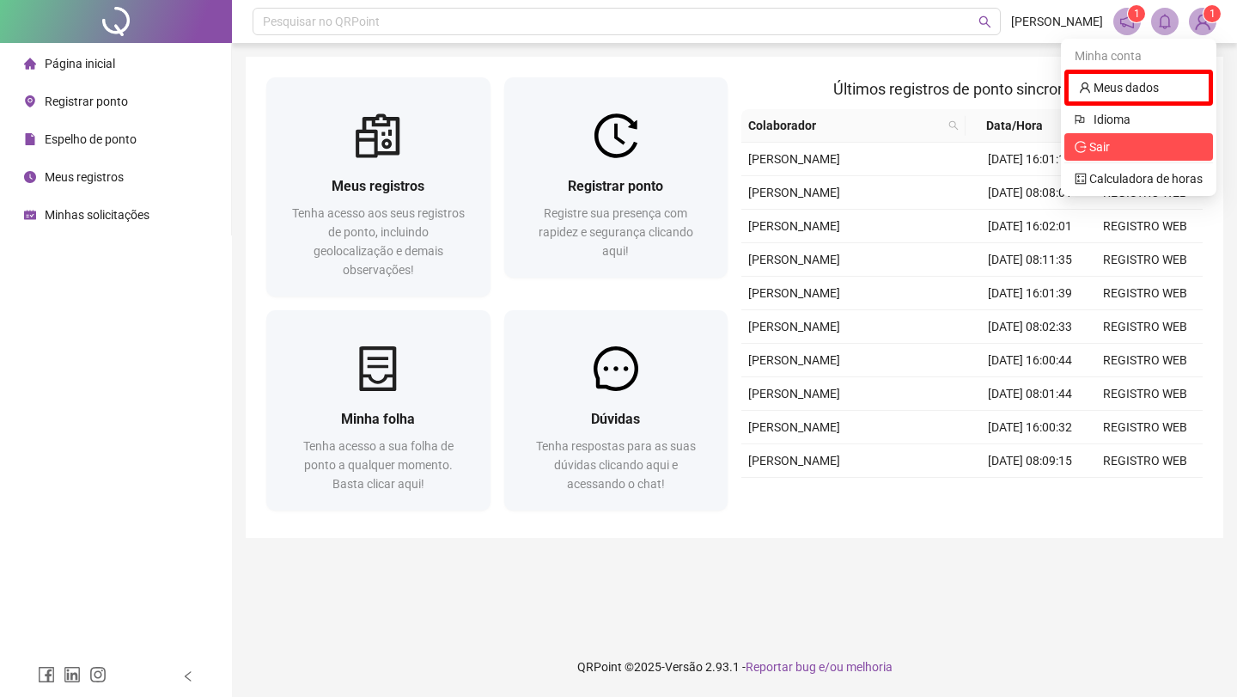
click at [1155, 141] on span "Sair" at bounding box center [1138, 146] width 128 height 19
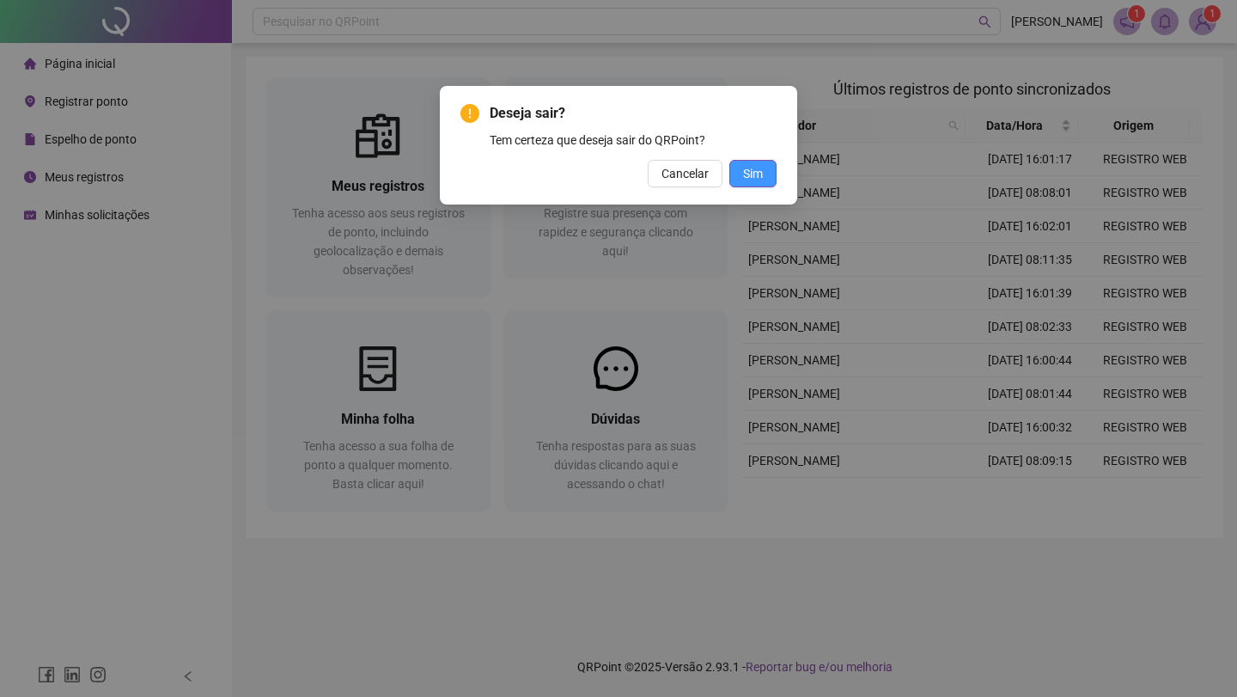
click at [759, 180] on span "Sim" at bounding box center [753, 173] width 20 height 19
